Goal: Transaction & Acquisition: Purchase product/service

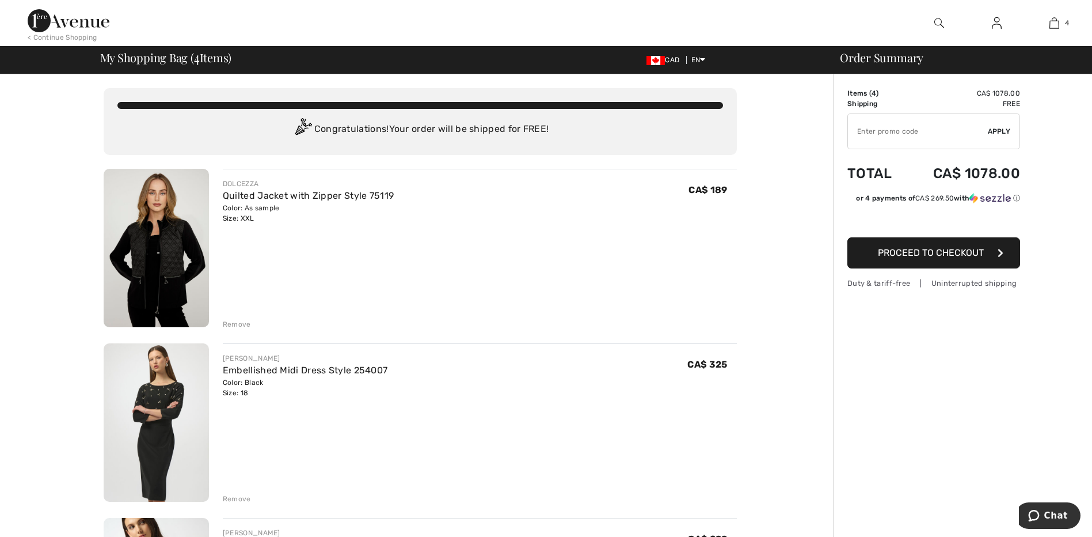
click at [235, 499] on div "Remove" at bounding box center [237, 498] width 28 height 10
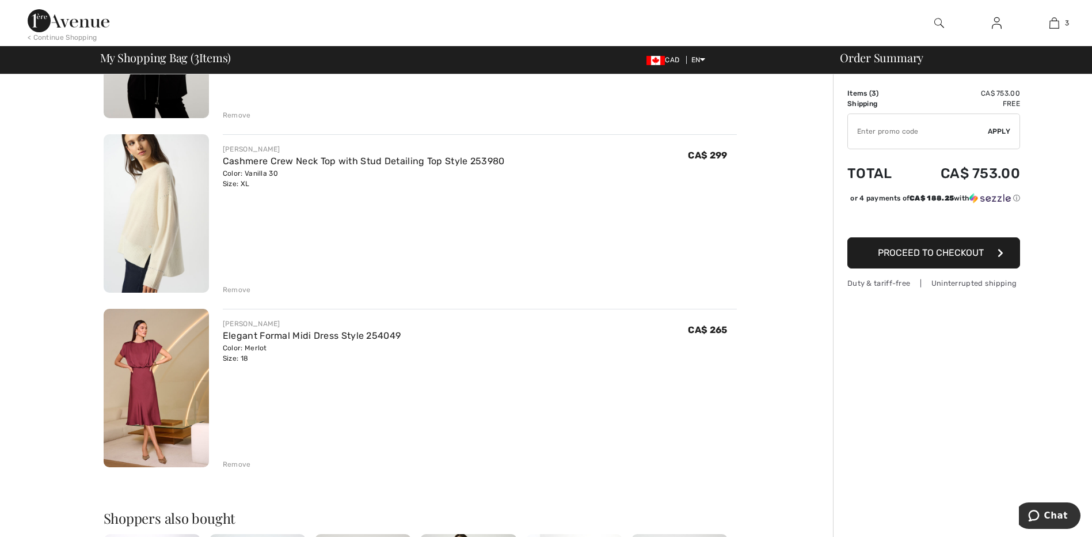
scroll to position [261, 0]
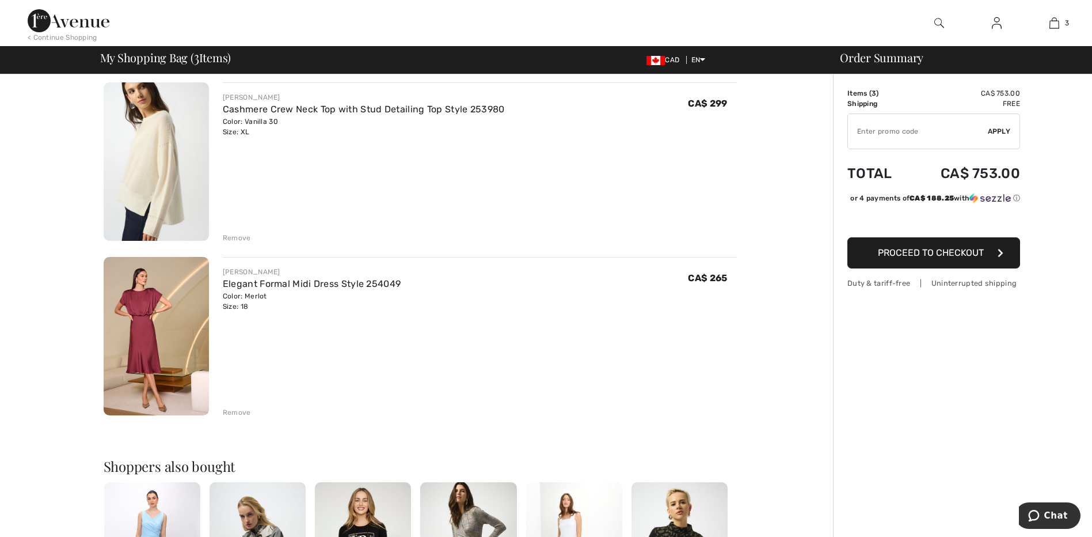
click at [139, 329] on img at bounding box center [156, 336] width 105 height 158
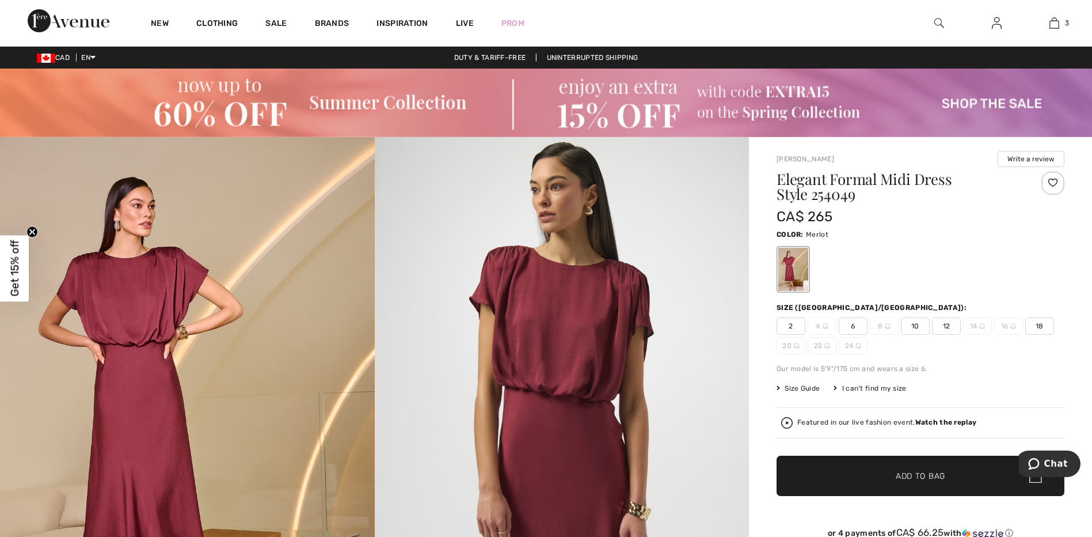
click at [571, 362] on img at bounding box center [562, 417] width 375 height 561
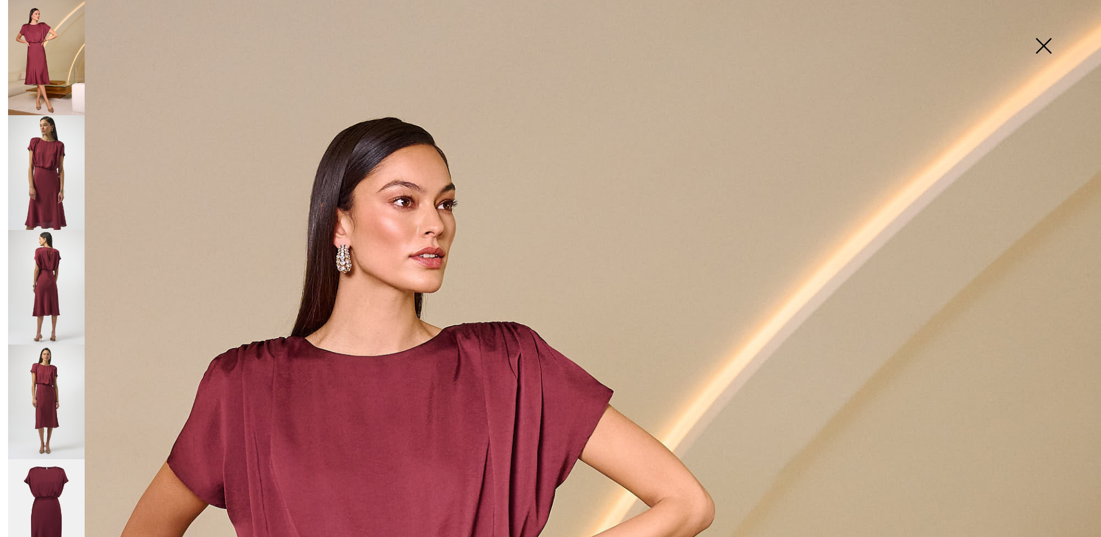
scroll to position [109, 0]
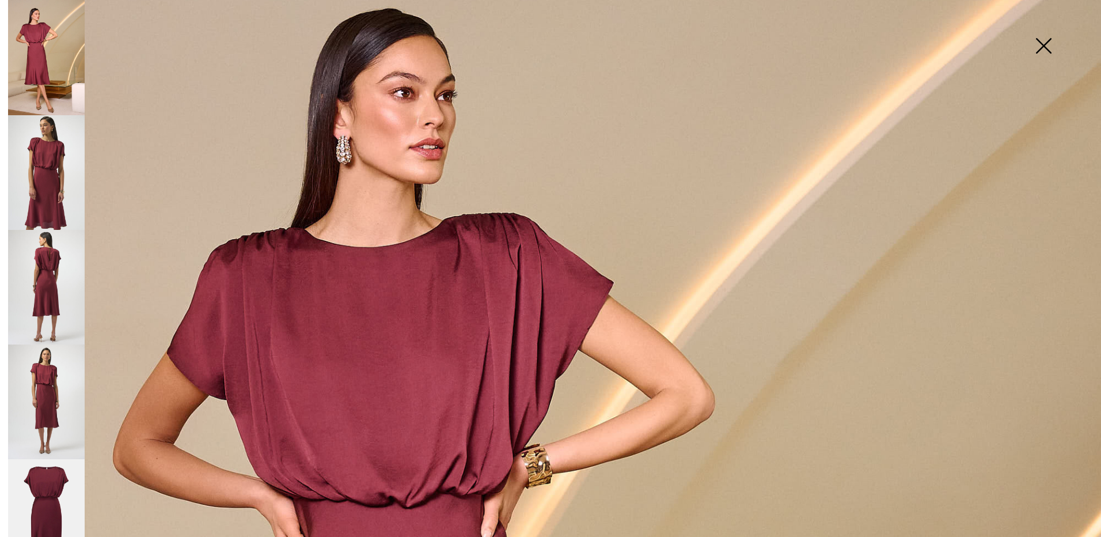
click at [41, 276] on img at bounding box center [46, 287] width 77 height 115
